Goal: Task Accomplishment & Management: Manage account settings

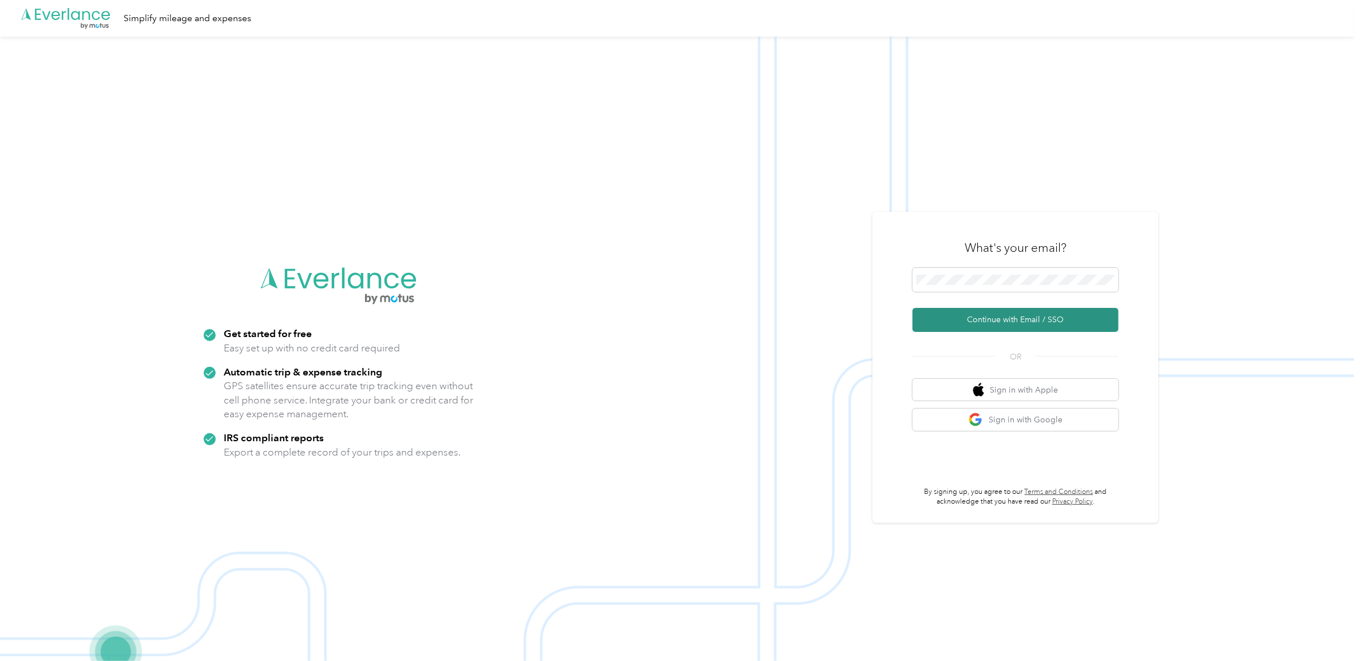
click at [993, 321] on button "Continue with Email / SSO" at bounding box center [1016, 320] width 206 height 24
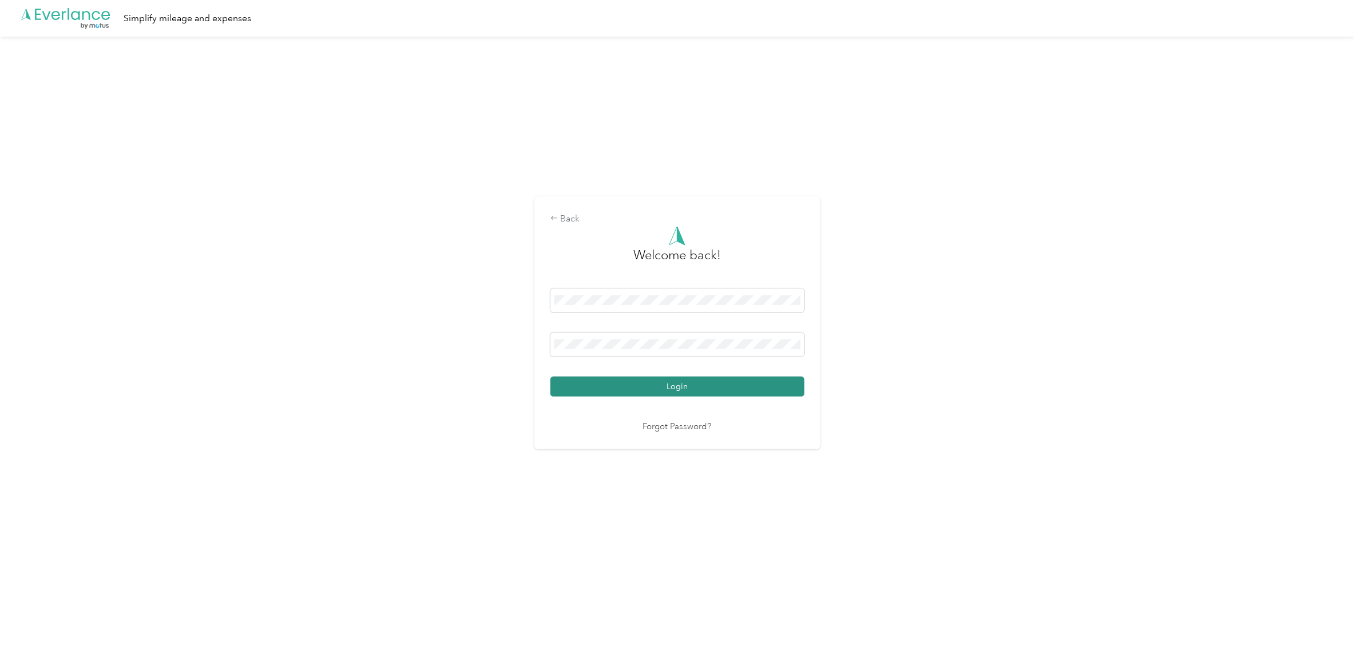
click at [620, 390] on button "Login" at bounding box center [677, 386] width 254 height 20
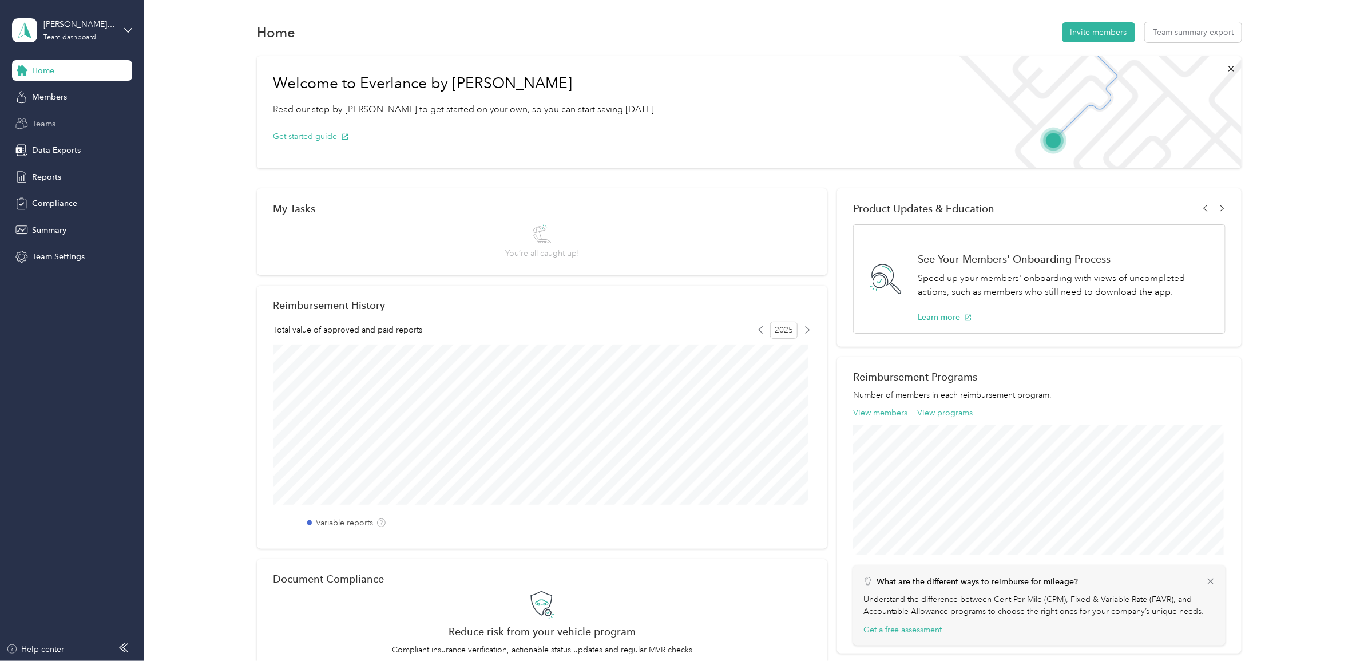
click at [50, 122] on span "Teams" at bounding box center [43, 124] width 23 height 12
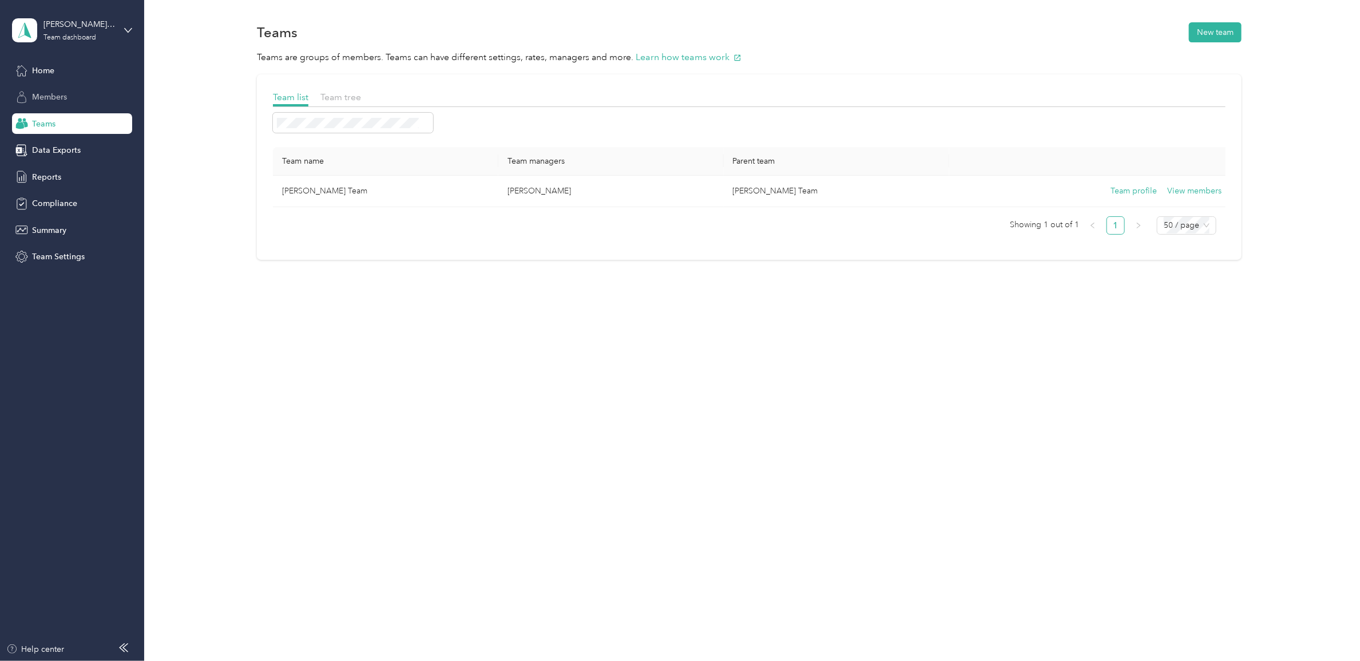
click at [64, 96] on span "Members" at bounding box center [49, 97] width 35 height 12
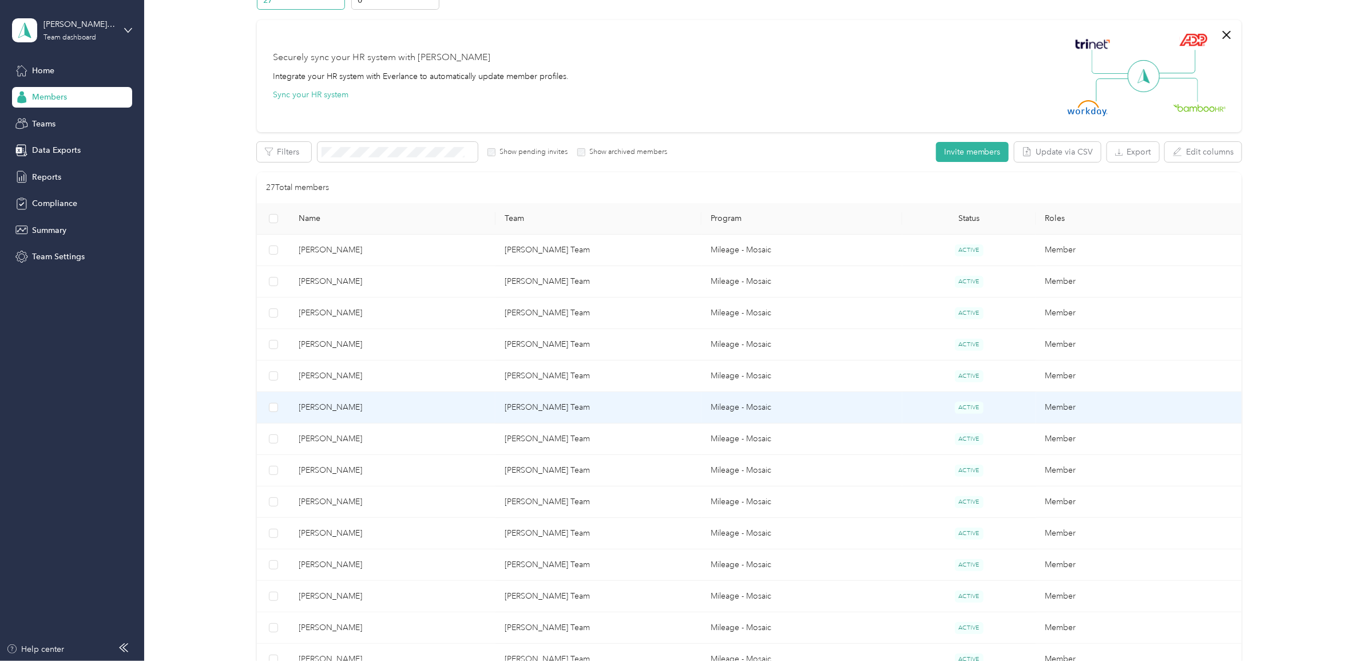
scroll to position [143, 0]
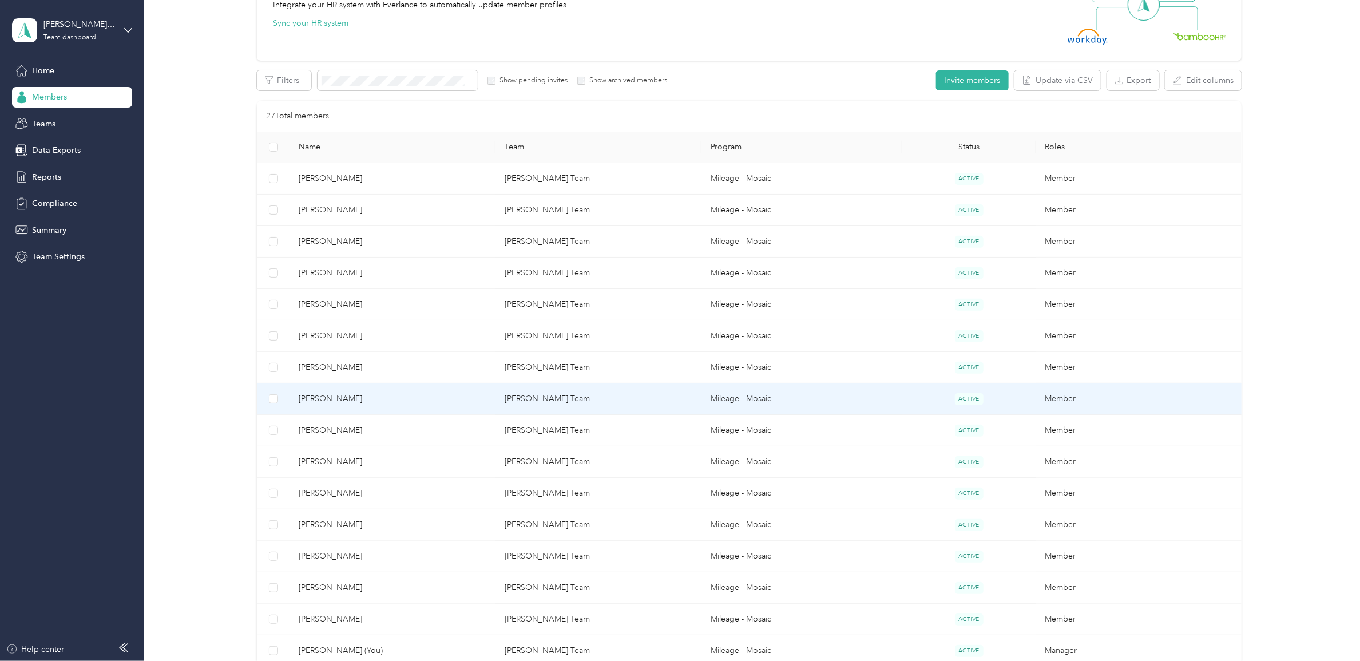
click at [314, 393] on span "[PERSON_NAME]" at bounding box center [393, 398] width 188 height 13
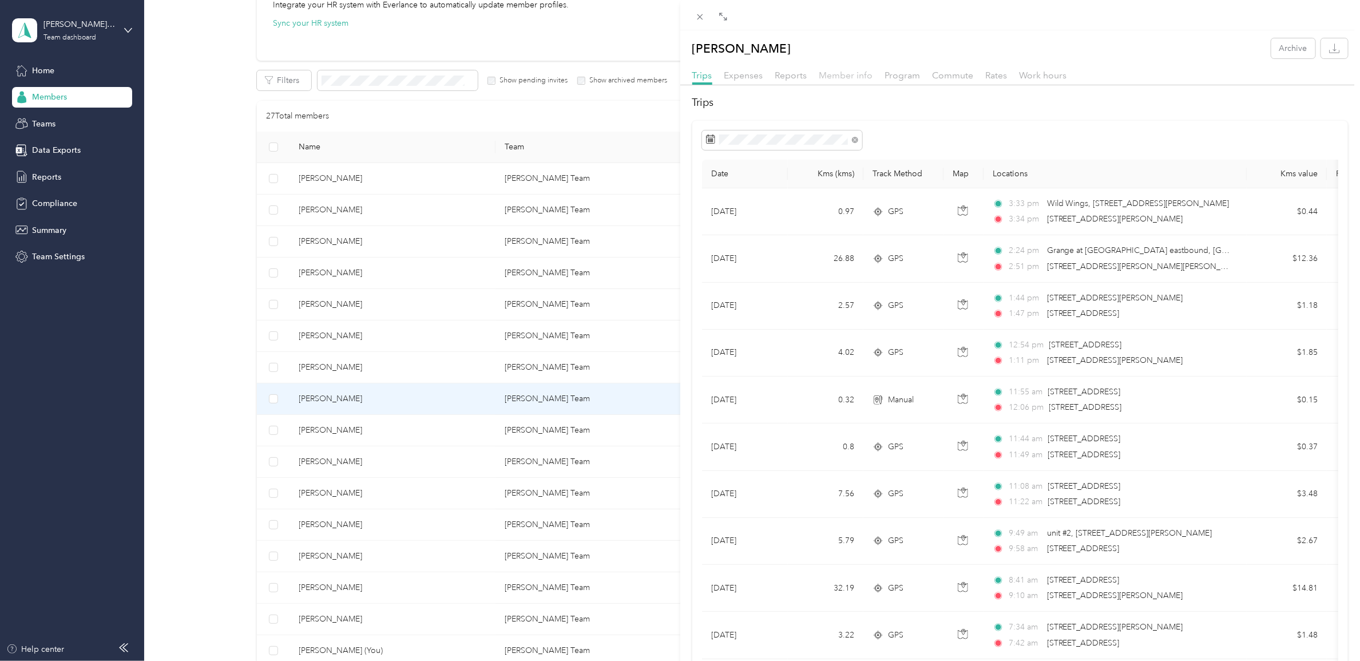
click at [869, 77] on span "Member info" at bounding box center [846, 75] width 54 height 11
